Goal: Check status: Check status

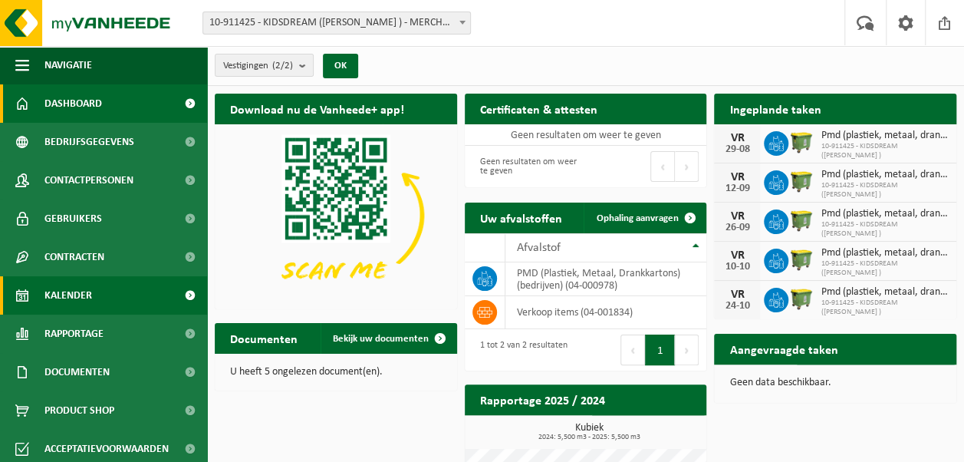
click at [122, 303] on link "Kalender" at bounding box center [103, 295] width 207 height 38
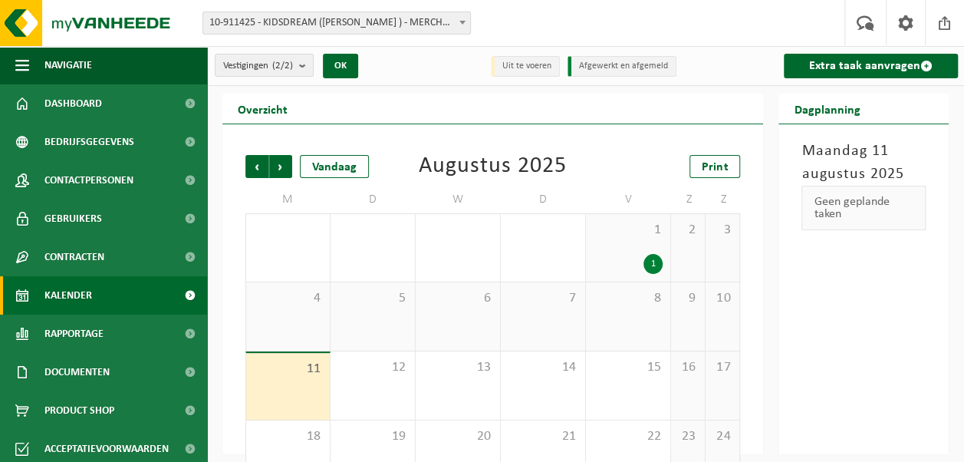
click at [311, 374] on span "11" at bounding box center [288, 369] width 68 height 17
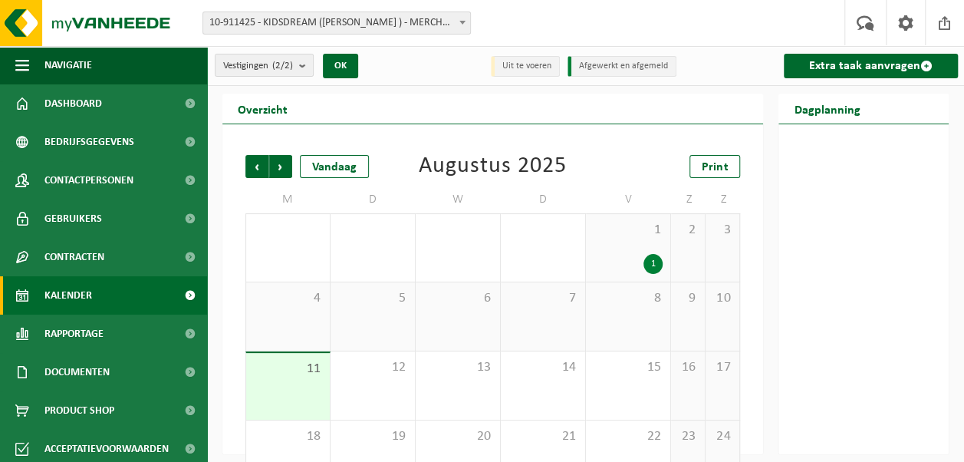
click at [654, 261] on div "1" at bounding box center [653, 264] width 19 height 20
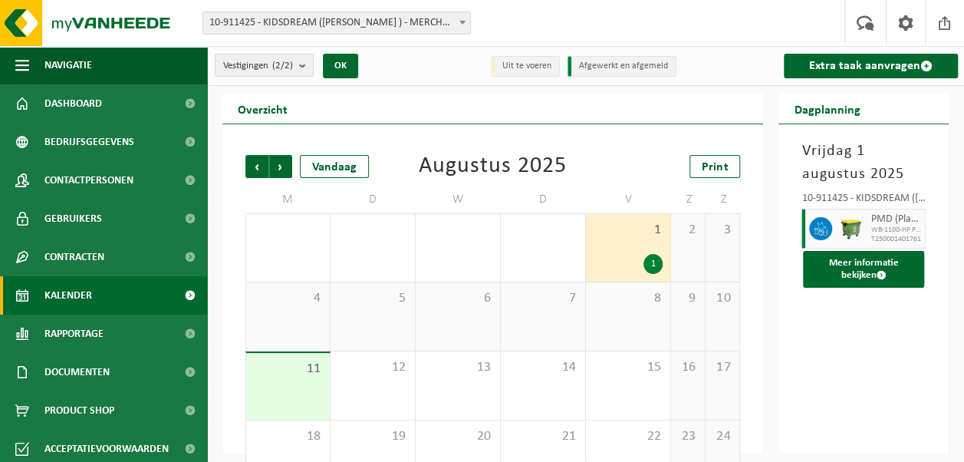
click at [654, 261] on div "1" at bounding box center [653, 264] width 19 height 20
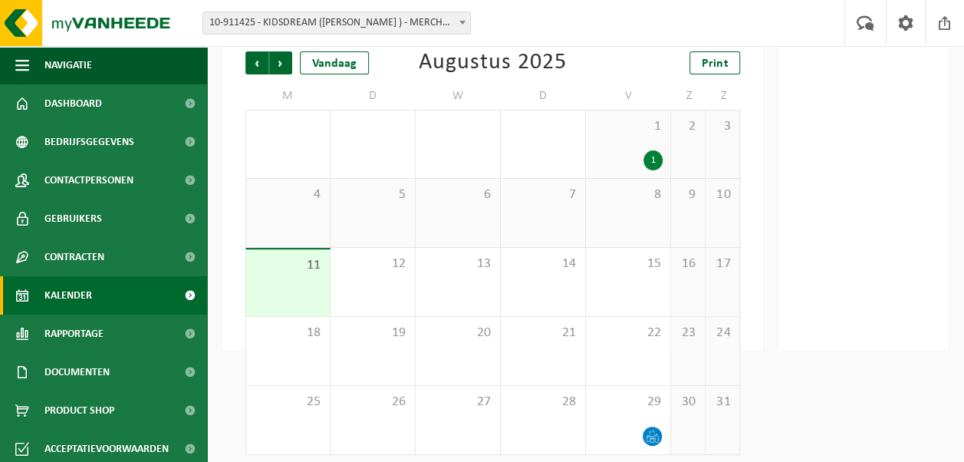
scroll to position [112, 0]
